Goal: Information Seeking & Learning: Learn about a topic

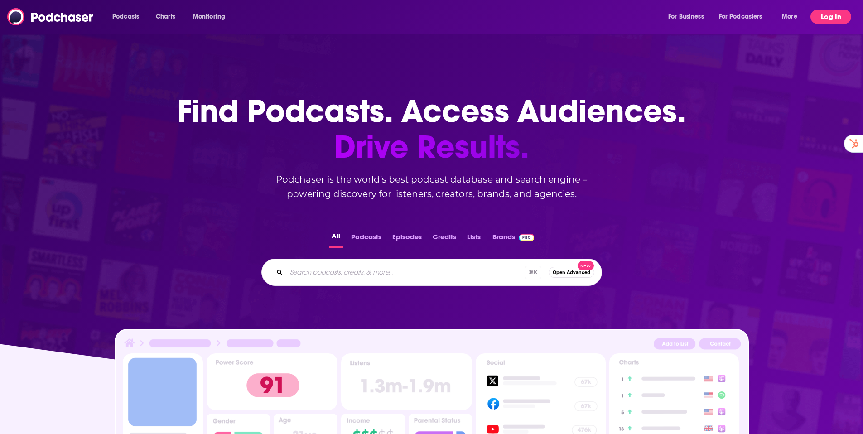
click at [835, 17] on button "Log In" at bounding box center [830, 17] width 41 height 14
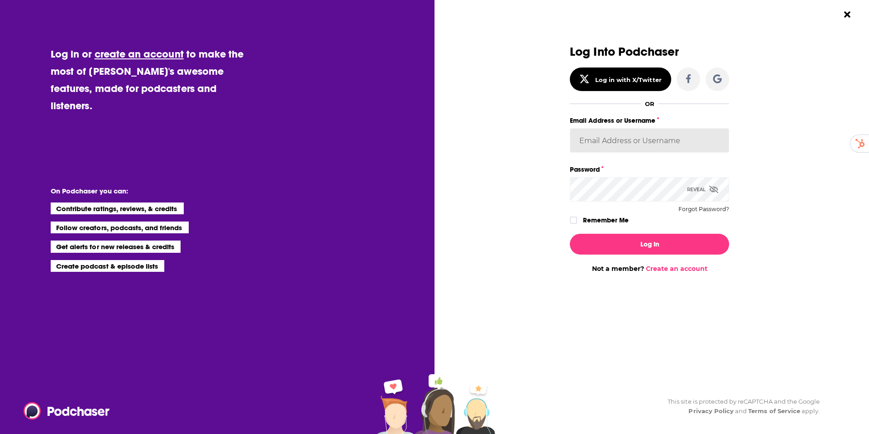
type input "Sdonovan"
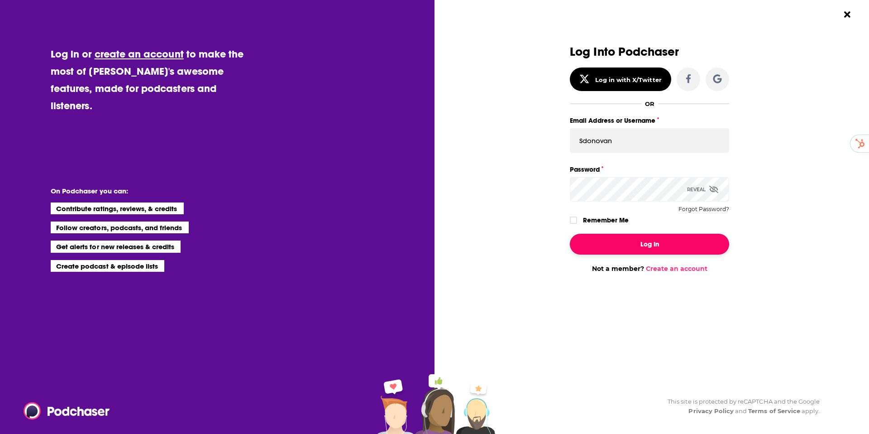
click at [648, 238] on button "Log In" at bounding box center [649, 244] width 159 height 21
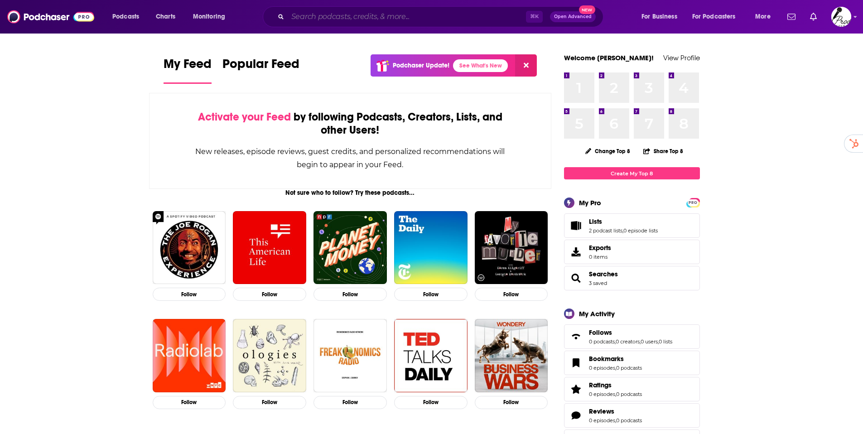
click at [410, 16] on input "Search podcasts, credits, & more..." at bounding box center [407, 17] width 238 height 14
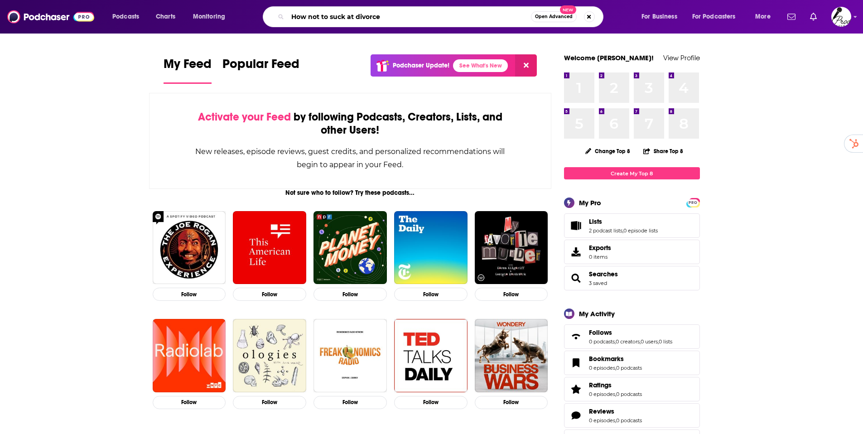
type input "How not to suck at divorce"
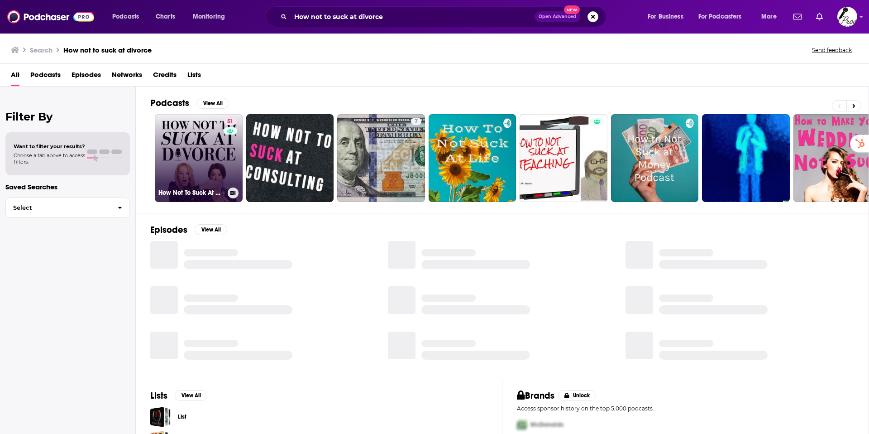
click at [178, 155] on link "51 How Not To Suck At Divorce: Divorce Advice and Relatable Humor" at bounding box center [199, 158] width 88 height 88
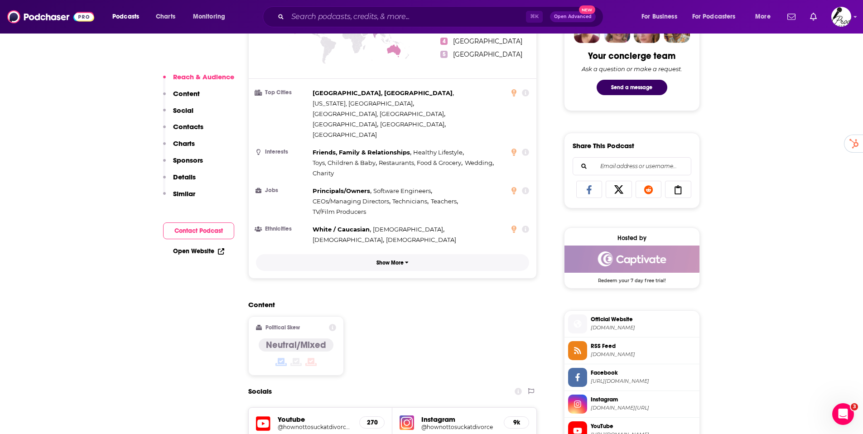
scroll to position [551, 0]
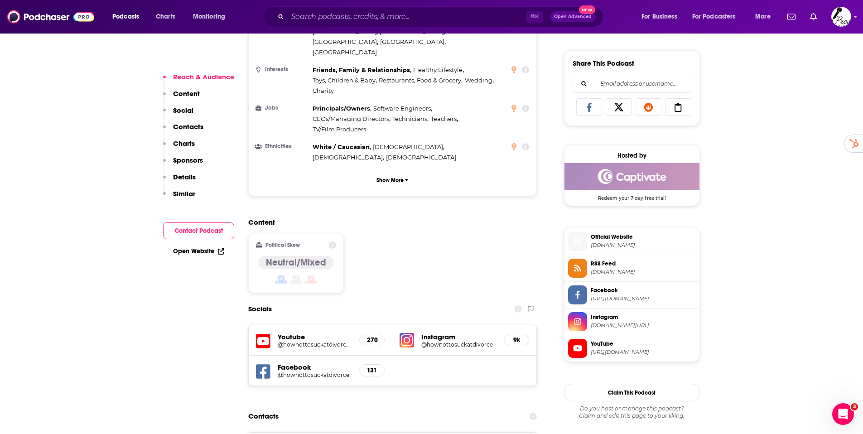
click at [280, 332] on h5 "Youtube" at bounding box center [315, 336] width 75 height 9
click at [260, 333] on icon at bounding box center [263, 341] width 14 height 17
